Goal: Contribute content: Add original content to the website for others to see

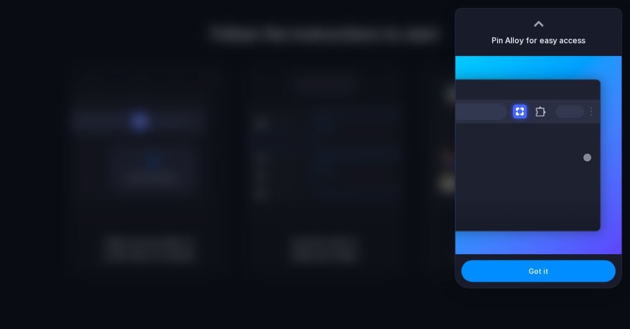
click at [398, 148] on div at bounding box center [315, 164] width 630 height 329
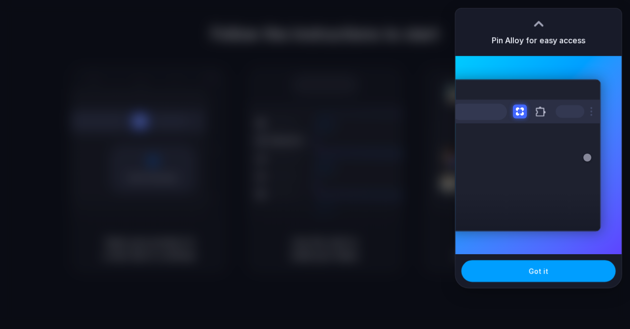
click at [510, 266] on button "Got it" at bounding box center [538, 271] width 154 height 22
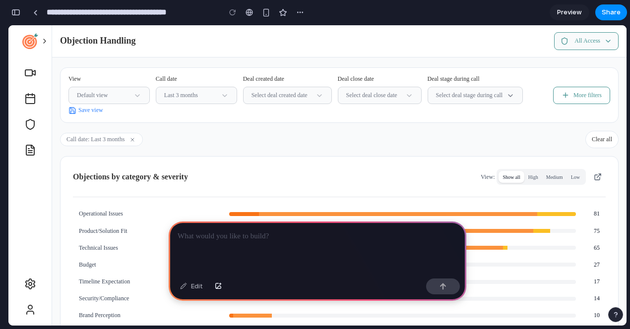
click at [280, 233] on p at bounding box center [317, 237] width 280 height 12
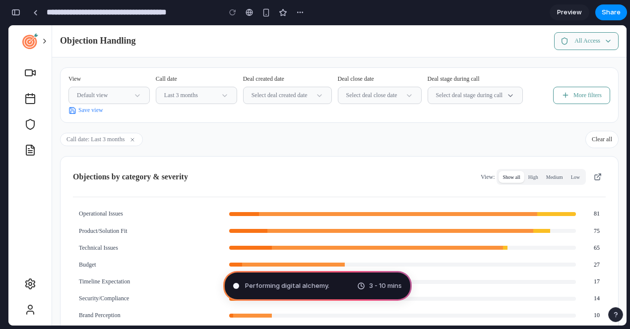
click at [315, 284] on span "Performing digital alchemy ." at bounding box center [287, 286] width 84 height 10
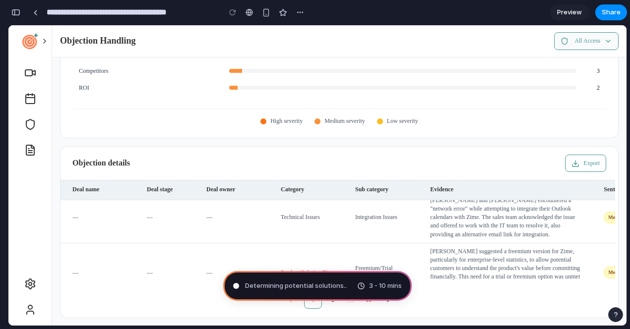
scroll to position [719, 0]
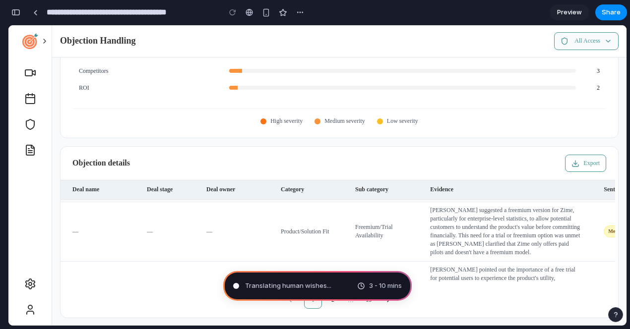
type input "**********"
click at [347, 286] on div "Performing digital alchemy .. 3 - 10 mins" at bounding box center [317, 286] width 188 height 30
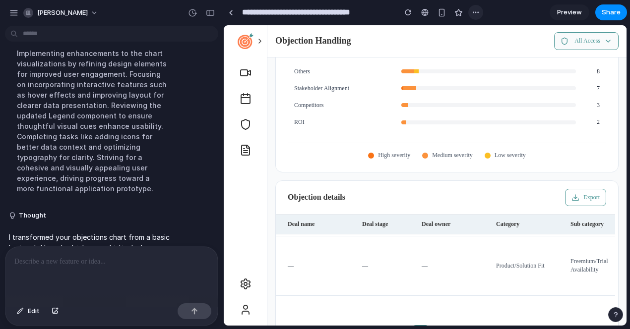
scroll to position [427, 0]
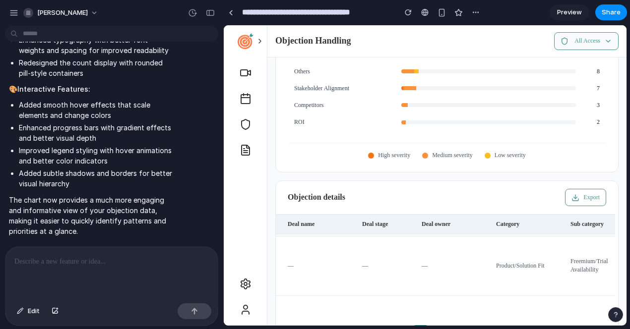
click at [566, 14] on span "Preview" at bounding box center [569, 12] width 25 height 10
